Goal: Task Accomplishment & Management: Use online tool/utility

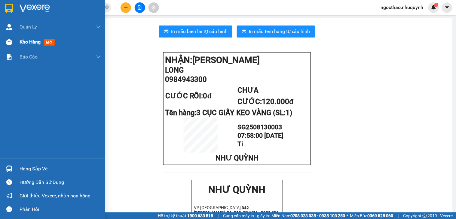
click at [20, 49] on div "Kho hàng mới" at bounding box center [60, 42] width 81 height 15
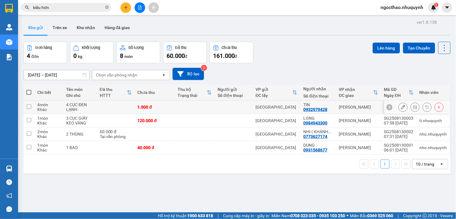
click at [413, 109] on icon at bounding box center [415, 107] width 4 height 4
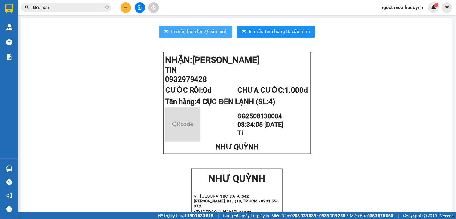
click at [164, 29] on button "In mẫu biên lai tự cấu hình" at bounding box center [195, 32] width 73 height 12
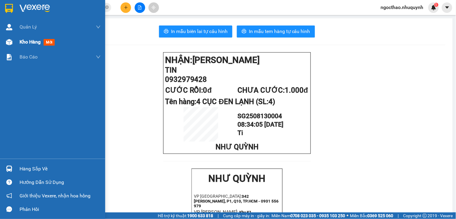
click at [25, 41] on span "Kho hàng" at bounding box center [30, 42] width 21 height 6
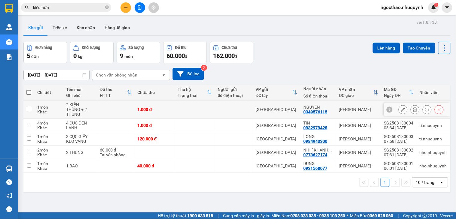
click at [413, 110] on icon at bounding box center [415, 110] width 4 height 4
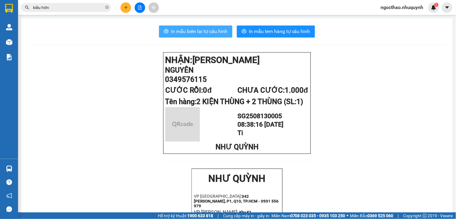
click at [188, 35] on span "In mẫu biên lai tự cấu hình" at bounding box center [199, 32] width 56 height 8
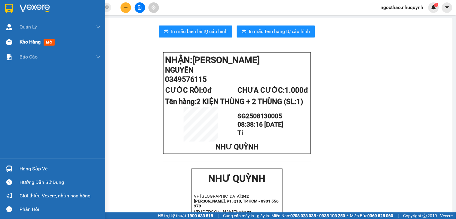
click at [28, 41] on span "Kho hàng" at bounding box center [30, 42] width 21 height 6
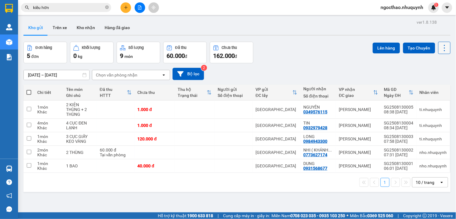
click at [440, 52] on icon at bounding box center [444, 48] width 8 height 8
click at [427, 86] on span "Làm mới" at bounding box center [430, 86] width 17 height 6
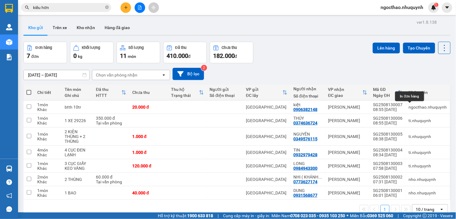
drag, startPoint x: 407, startPoint y: 106, endPoint x: 398, endPoint y: 72, distance: 35.4
click at [398, 72] on div "ver 1.8.138 Kho gửi Trên xe Kho nhận Hàng đã giao Đơn hàng 7 đơn Khối lượng 0 k…" at bounding box center [237, 127] width 432 height 219
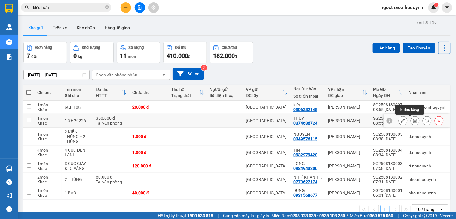
click at [411, 119] on button at bounding box center [415, 121] width 8 height 11
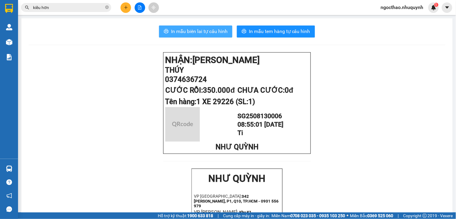
drag, startPoint x: 201, startPoint y: 37, endPoint x: 203, endPoint y: 34, distance: 3.1
click at [201, 37] on button "In mẫu biên lai tự cấu hình" at bounding box center [195, 32] width 73 height 12
